Goal: Information Seeking & Learning: Learn about a topic

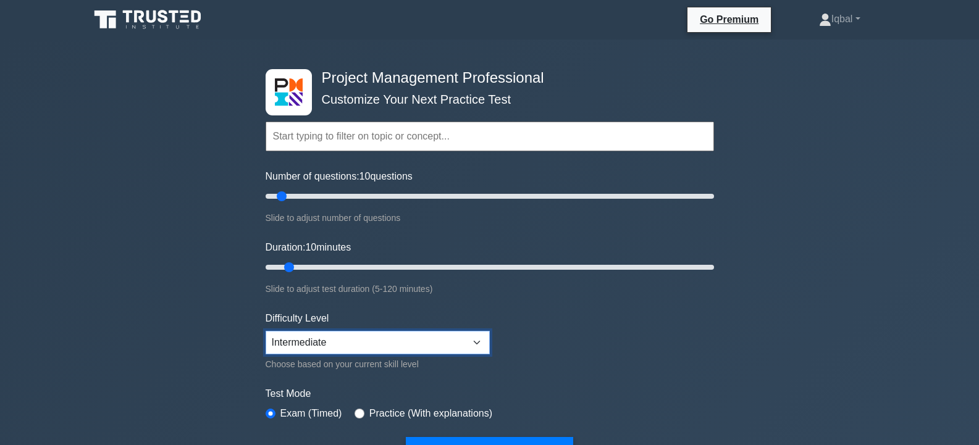
click at [477, 348] on select "Beginner Intermediate Expert" at bounding box center [378, 342] width 224 height 23
select select "expert"
click at [266, 331] on select "Beginner Intermediate Expert" at bounding box center [378, 342] width 224 height 23
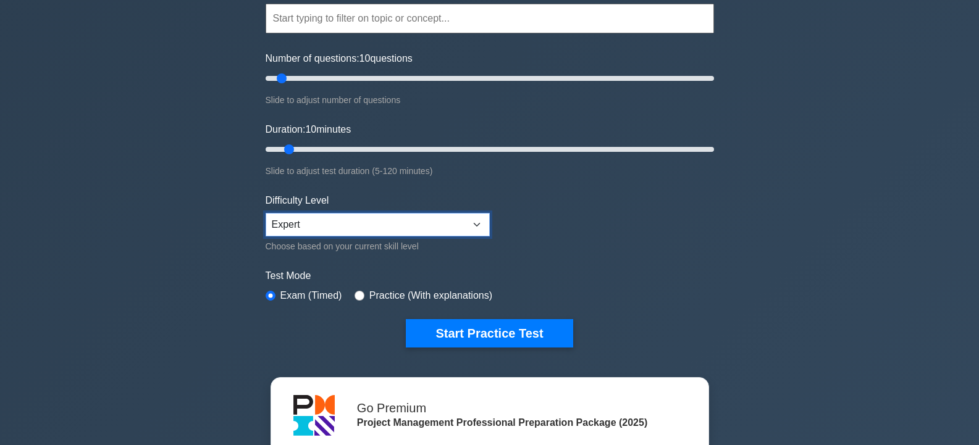
scroll to position [124, 0]
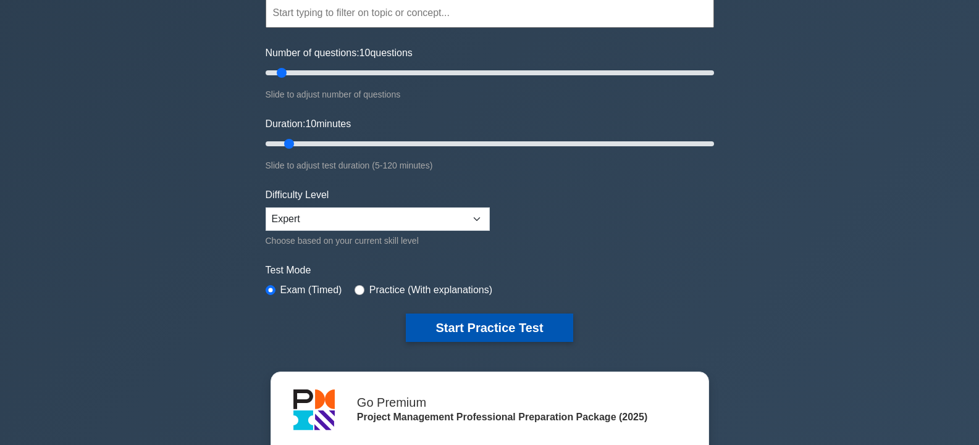
click at [541, 319] on button "Start Practice Test" at bounding box center [489, 328] width 167 height 28
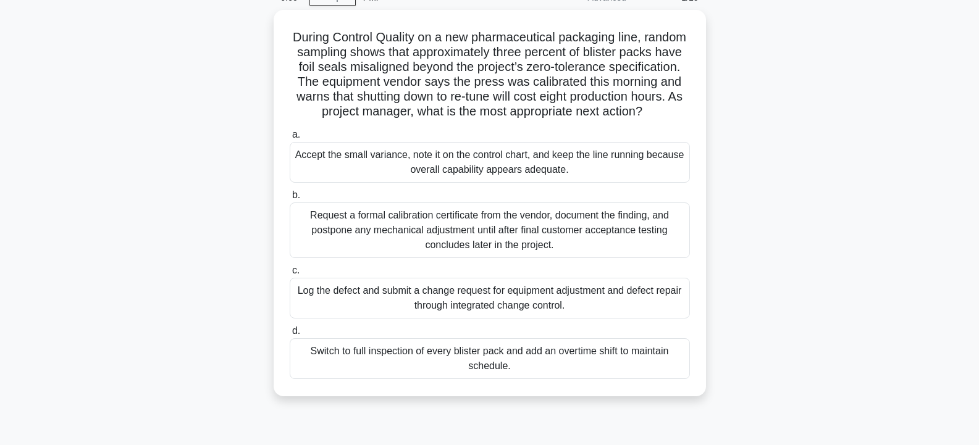
scroll to position [74, 0]
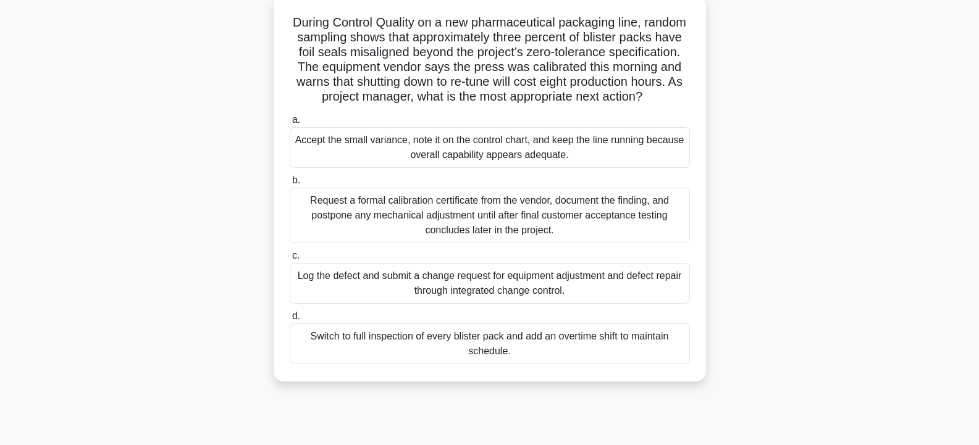
click at [541, 302] on div "Log the defect and submit a change request for equipment adjustment and defect …" at bounding box center [490, 283] width 400 height 41
click at [290, 260] on input "c. Log the defect and submit a change request for equipment adjustment and defe…" at bounding box center [290, 256] width 0 height 8
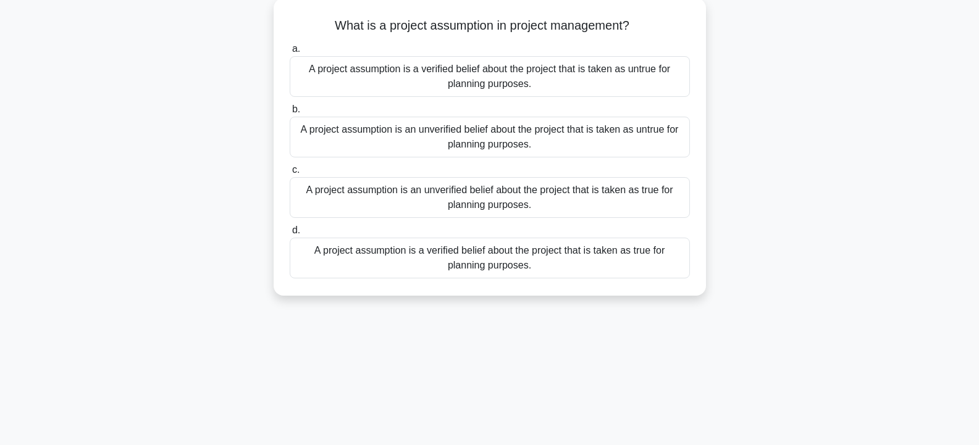
scroll to position [0, 0]
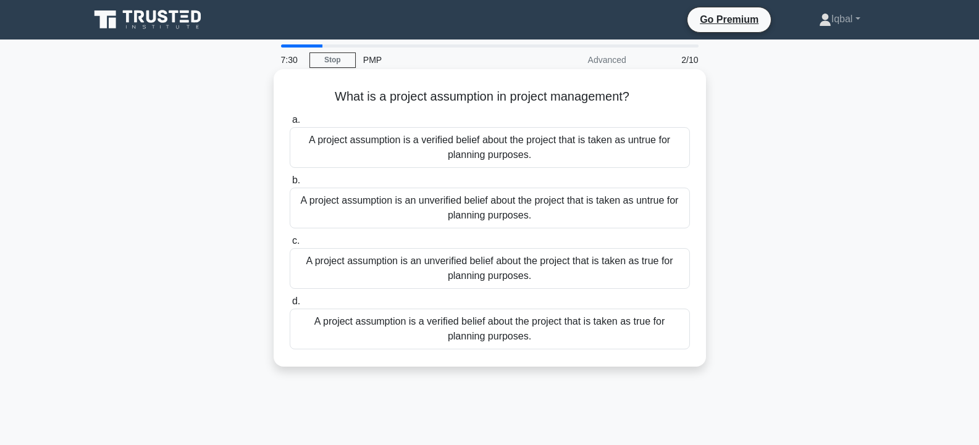
click at [592, 273] on div "A project assumption is an unverified belief about the project that is taken as…" at bounding box center [490, 268] width 400 height 41
click at [290, 245] on input "c. A project assumption is an unverified belief about the project that is taken…" at bounding box center [290, 241] width 0 height 8
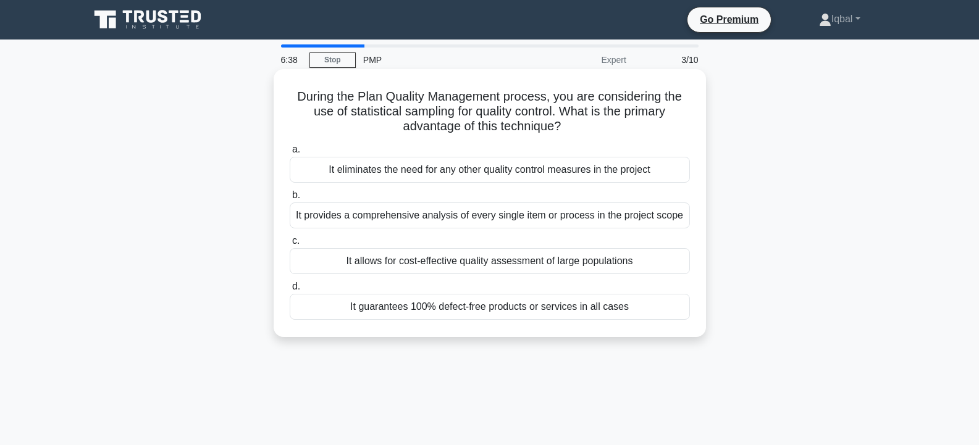
click at [482, 261] on div "It allows for cost-effective quality assessment of large populations" at bounding box center [490, 261] width 400 height 26
click at [290, 245] on input "c. It allows for cost-effective quality assessment of large populations" at bounding box center [290, 241] width 0 height 8
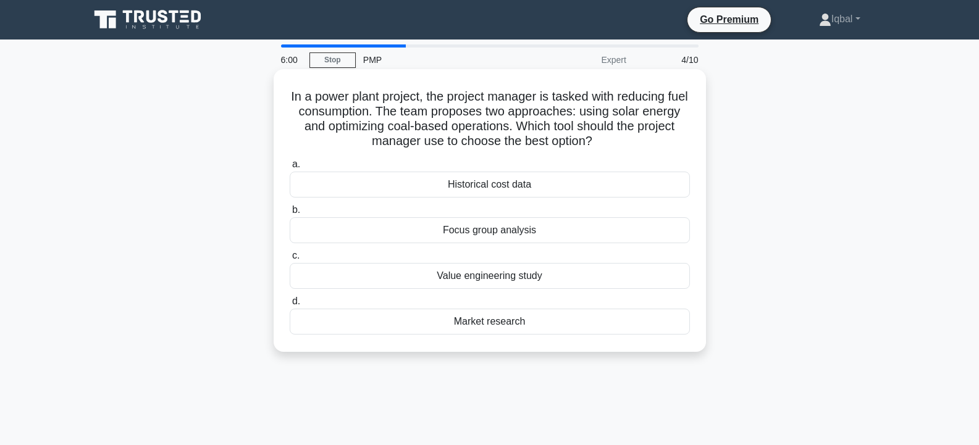
click at [498, 277] on div "Value engineering study" at bounding box center [490, 276] width 400 height 26
click at [290, 260] on input "c. Value engineering study" at bounding box center [290, 256] width 0 height 8
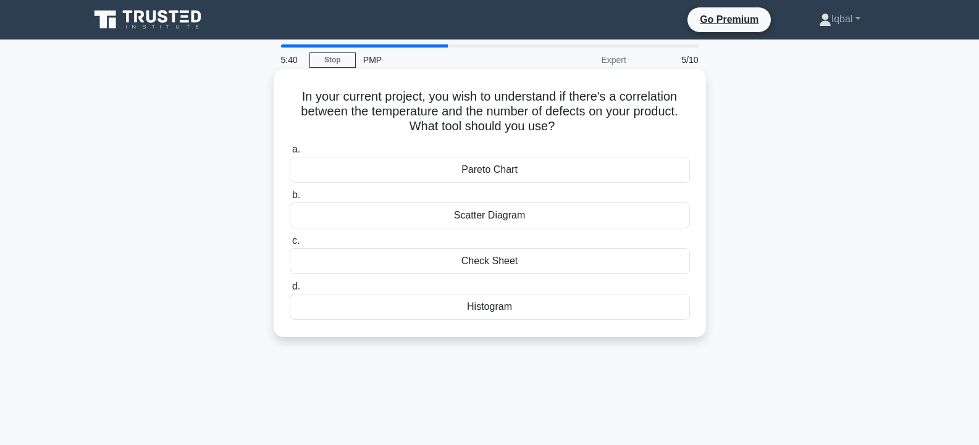
click at [475, 219] on div "Scatter Diagram" at bounding box center [490, 216] width 400 height 26
click at [290, 199] on input "b. Scatter Diagram" at bounding box center [290, 195] width 0 height 8
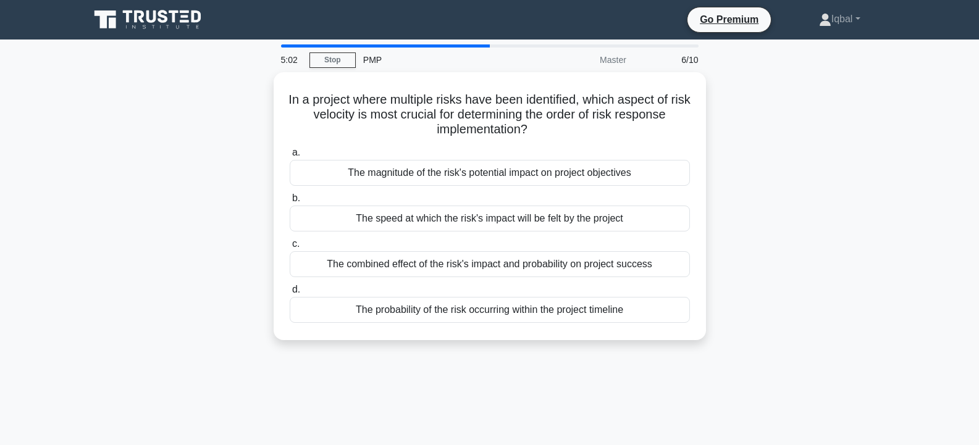
click at [475, 219] on div "The speed at which the risk's impact will be felt by the project" at bounding box center [490, 219] width 400 height 26
click at [290, 203] on input "b. The speed at which the risk's impact will be felt by the project" at bounding box center [290, 199] width 0 height 8
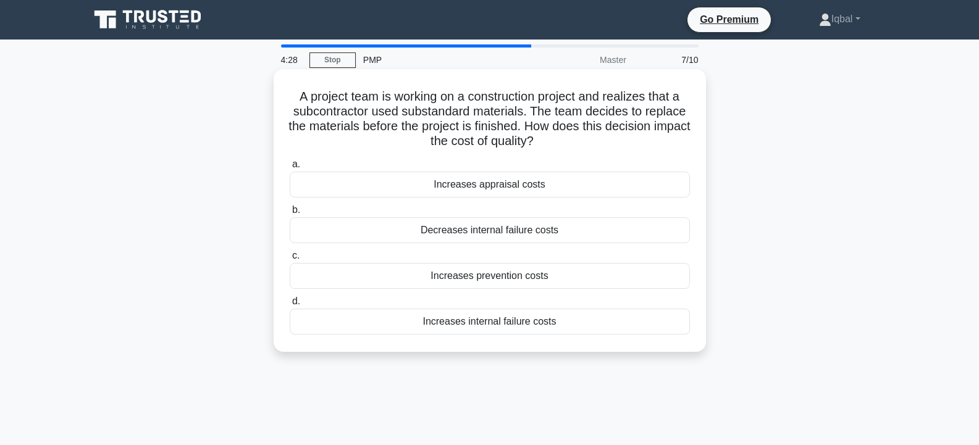
click at [490, 280] on div "Increases prevention costs" at bounding box center [490, 276] width 400 height 26
click at [290, 260] on input "c. Increases prevention costs" at bounding box center [290, 256] width 0 height 8
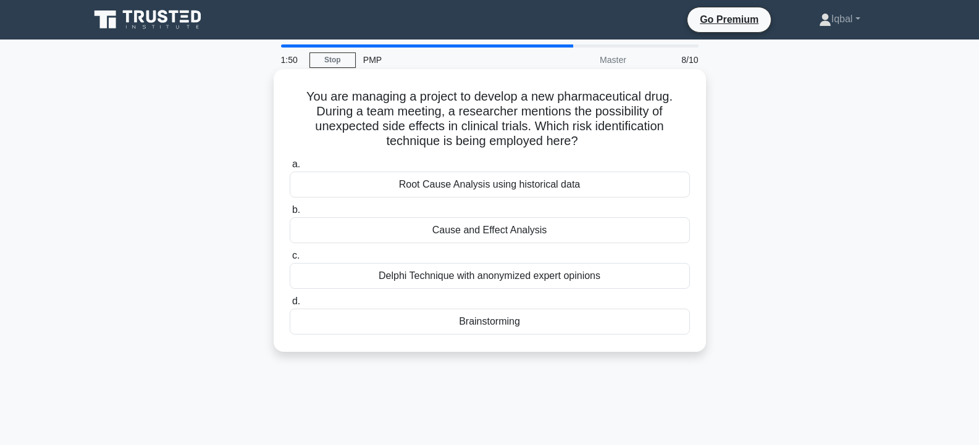
click at [505, 323] on div "Brainstorming" at bounding box center [490, 322] width 400 height 26
click at [290, 306] on input "d. Brainstorming" at bounding box center [290, 302] width 0 height 8
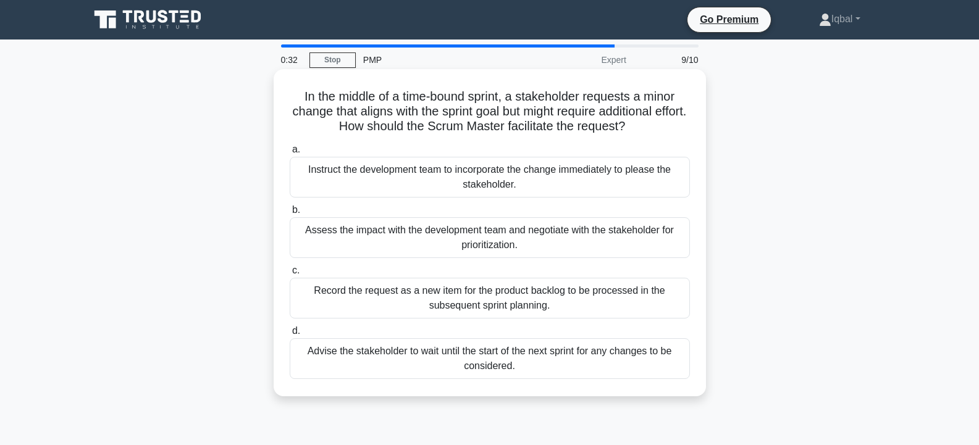
click at [504, 231] on div "Assess the impact with the development team and negotiate with the stakeholder …" at bounding box center [490, 237] width 400 height 41
click at [290, 214] on input "b. Assess the impact with the development team and negotiate with the stakehold…" at bounding box center [290, 210] width 0 height 8
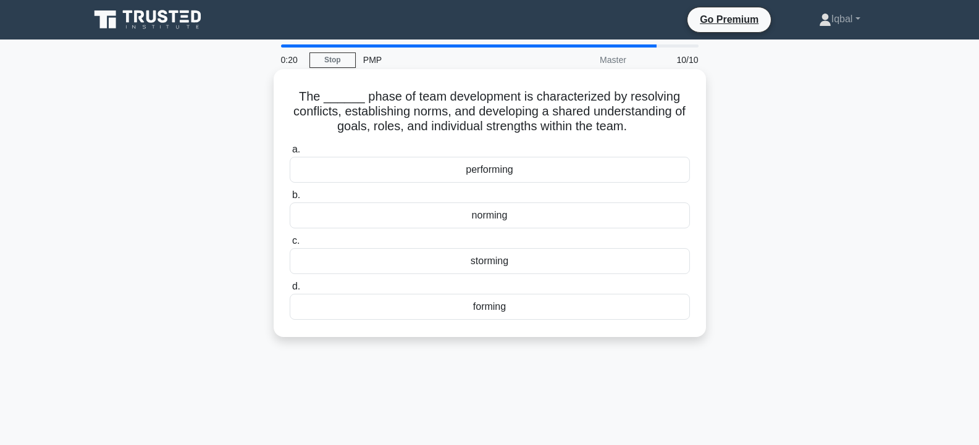
click at [500, 216] on div "norming" at bounding box center [490, 216] width 400 height 26
click at [290, 199] on input "b. norming" at bounding box center [290, 195] width 0 height 8
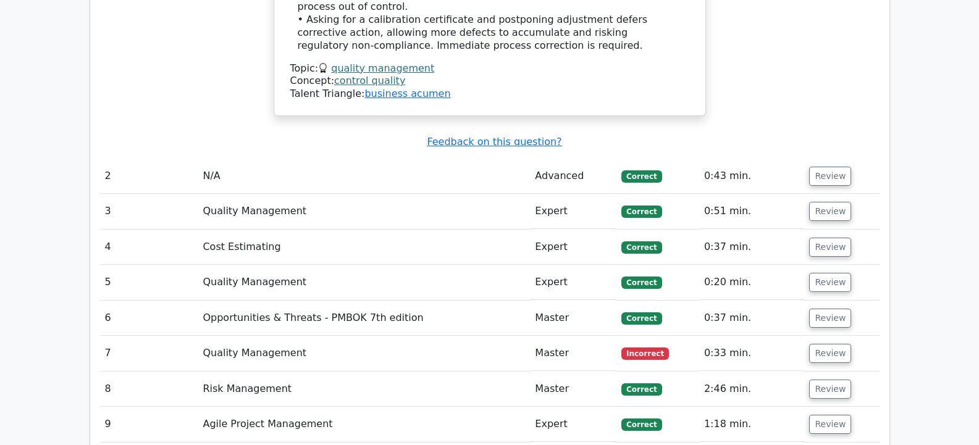
scroll to position [1736, 0]
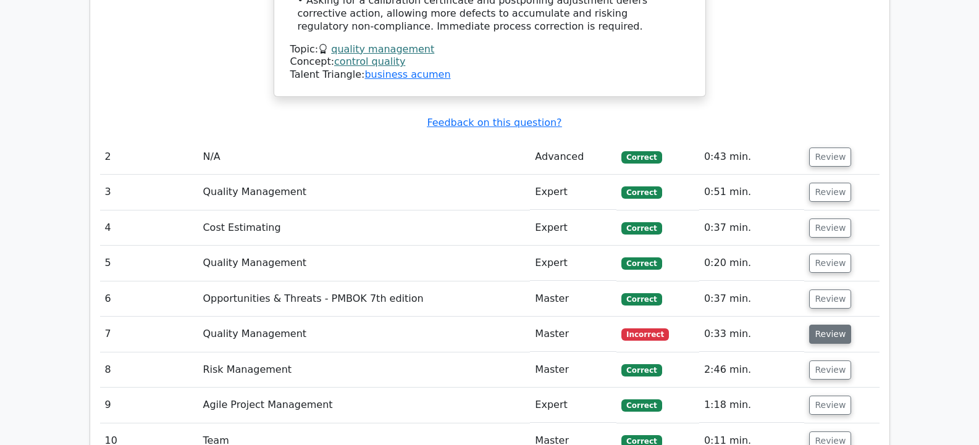
click at [833, 325] on button "Review" at bounding box center [830, 334] width 42 height 19
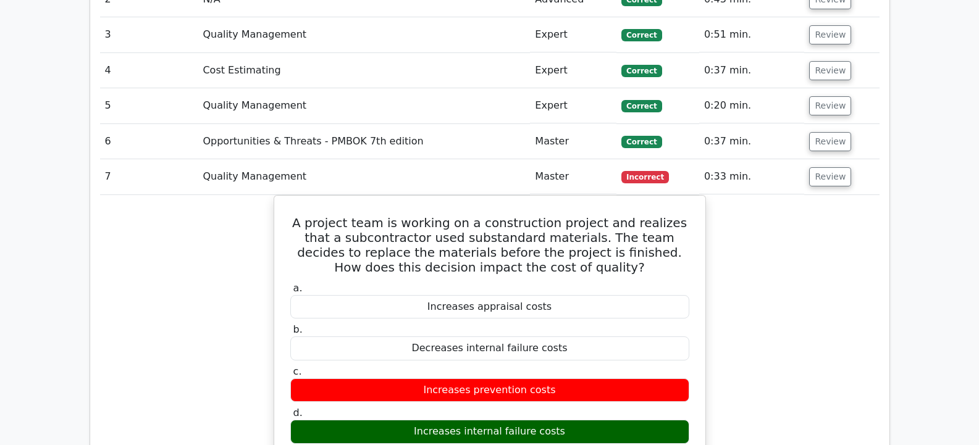
scroll to position [1909, 0]
